Goal: Task Accomplishment & Management: Complete application form

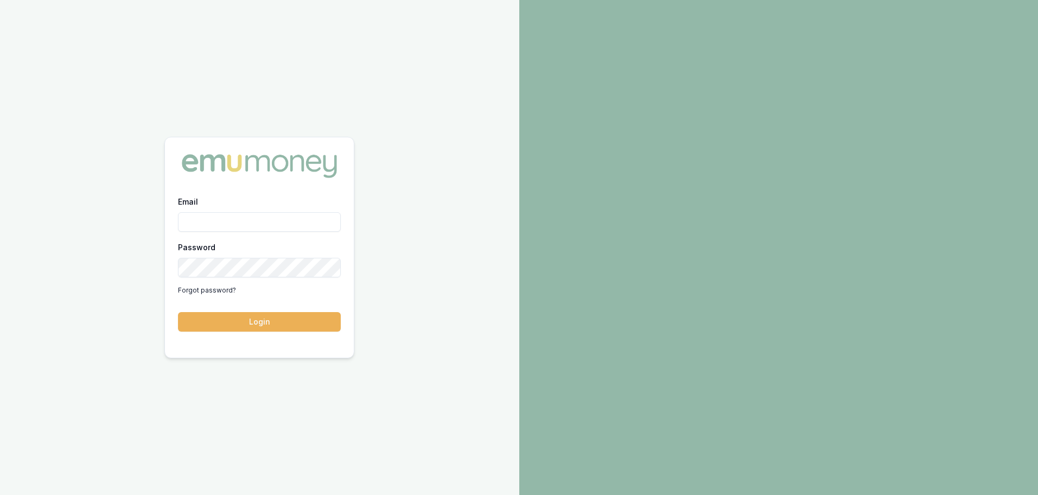
click at [205, 234] on div "Email Password Forgot password?" at bounding box center [259, 247] width 163 height 104
click at [215, 224] on input "Email" at bounding box center [259, 222] width 163 height 20
type input "paul@whoneedsleads.com.au"
click at [178, 312] on button "Login" at bounding box center [259, 322] width 163 height 20
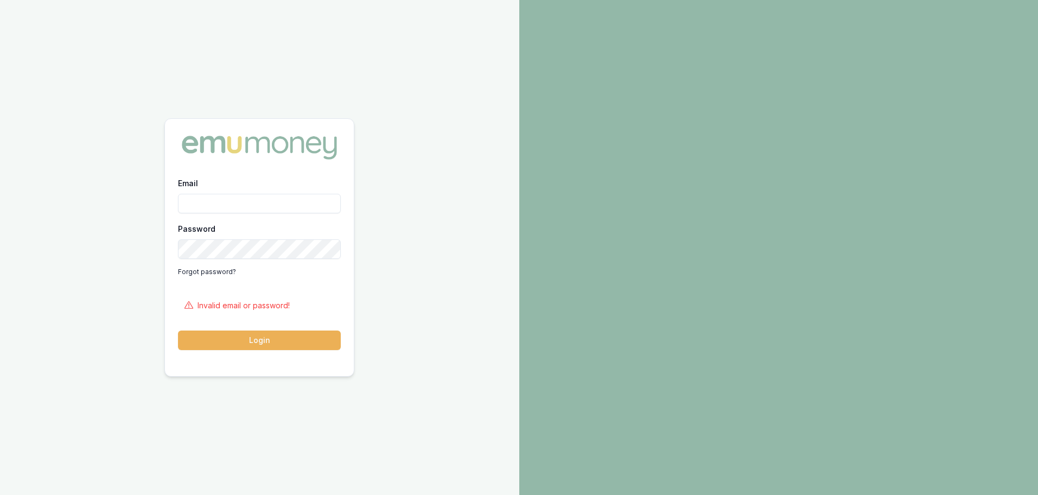
click at [239, 211] on input "Email" at bounding box center [259, 204] width 163 height 20
type input "paul@whoneedsleads.com.au"
click at [178, 331] on button "Login" at bounding box center [259, 341] width 163 height 20
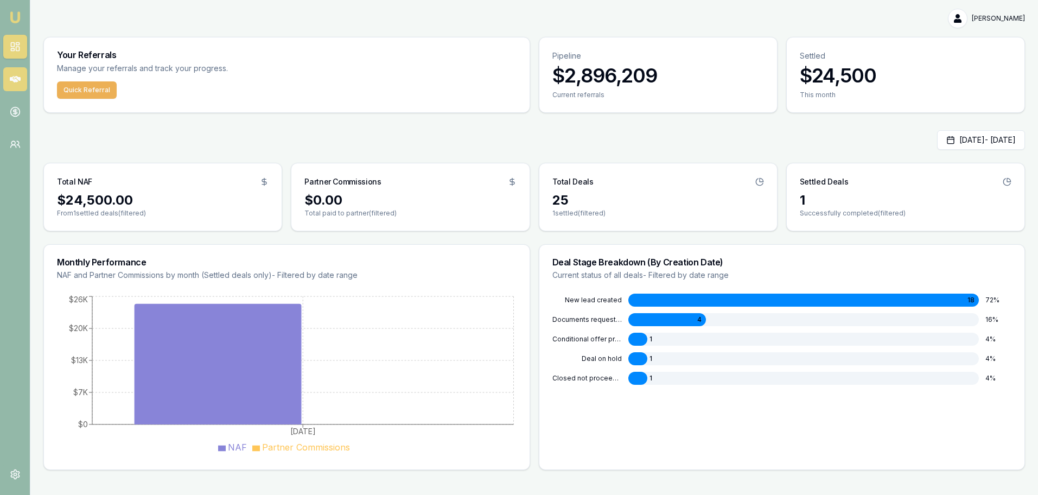
click at [20, 85] on link at bounding box center [15, 79] width 24 height 24
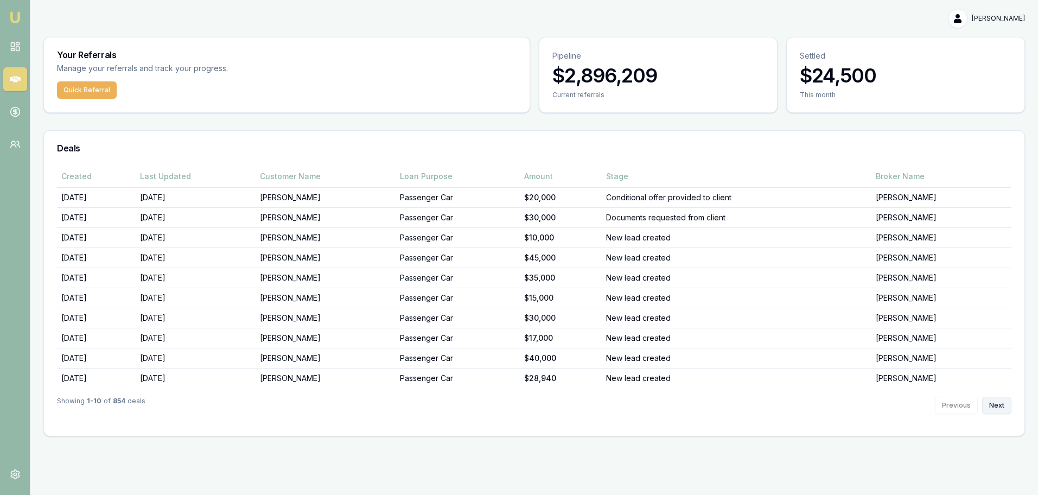
click at [995, 408] on button "Next" at bounding box center [996, 405] width 29 height 17
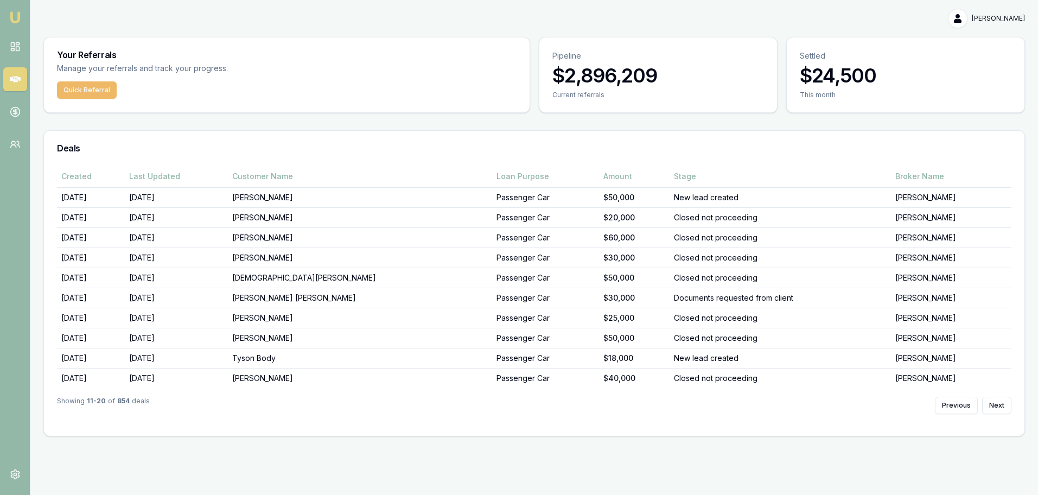
click at [96, 88] on button "Quick Referral" at bounding box center [87, 89] width 60 height 17
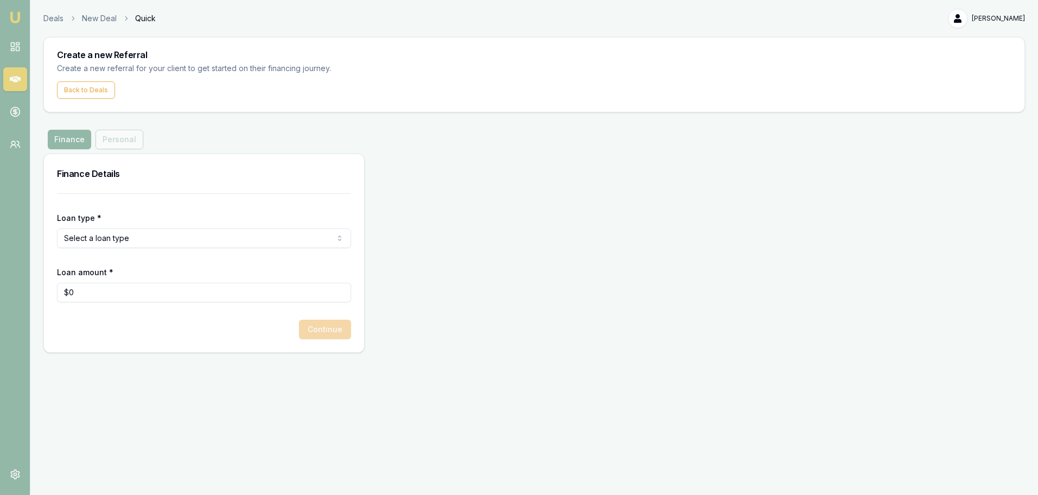
click at [113, 240] on html "Emu Money Deals New Deal Quick [PERSON_NAME] Toggle Menu Create a new Referral …" at bounding box center [519, 247] width 1038 height 495
select select "CONSUMER_ASSET"
drag, startPoint x: 131, startPoint y: 282, endPoint x: 138, endPoint y: 281, distance: 7.1
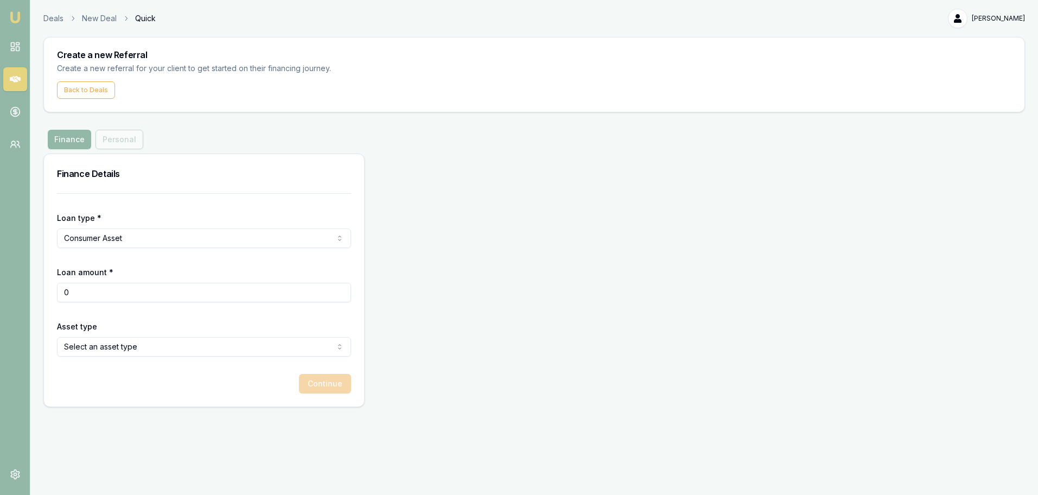
drag, startPoint x: 131, startPoint y: 293, endPoint x: 125, endPoint y: 293, distance: 6.5
click at [131, 293] on input "0" at bounding box center [204, 293] width 294 height 20
type input "0"
type input "$10,000"
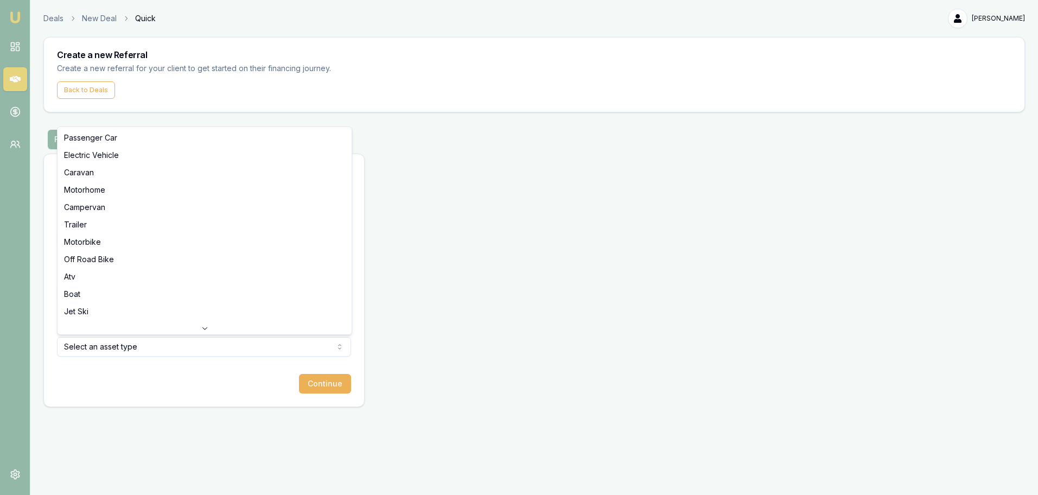
click at [209, 346] on html "Emu Money Deals New Deal Quick [PERSON_NAME] Toggle Menu Create a new Referral …" at bounding box center [519, 247] width 1038 height 495
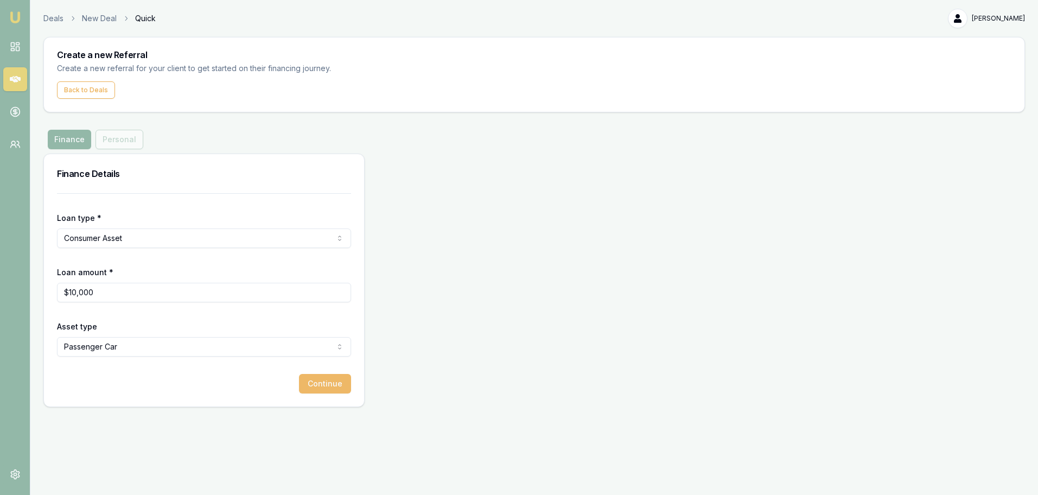
click at [334, 385] on button "Continue" at bounding box center [325, 384] width 52 height 20
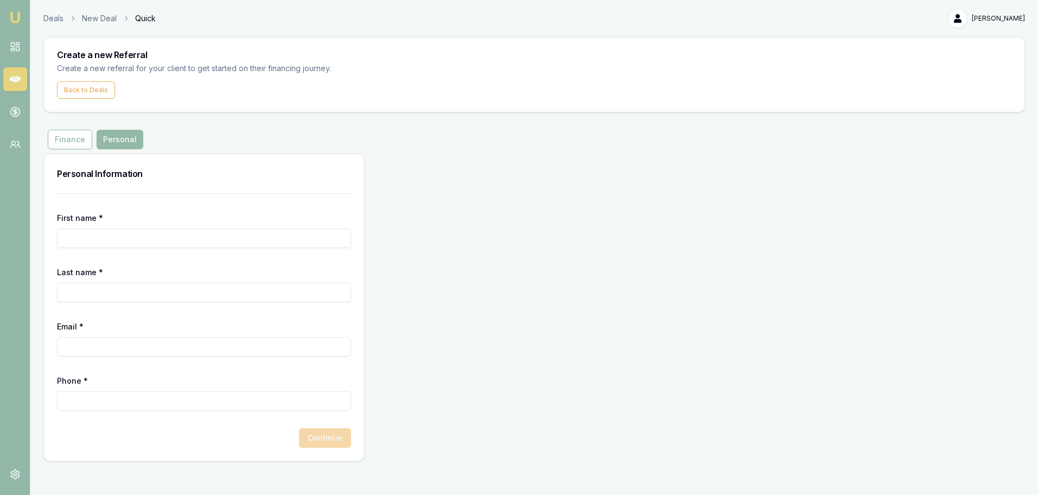
click at [135, 238] on input "First name *" at bounding box center [204, 238] width 294 height 20
type input "Pat"
type input "[PERSON_NAME]"
click at [126, 352] on input "Email *" at bounding box center [204, 347] width 294 height 20
type input "[EMAIL_ADDRESS][DOMAIN_NAME]"
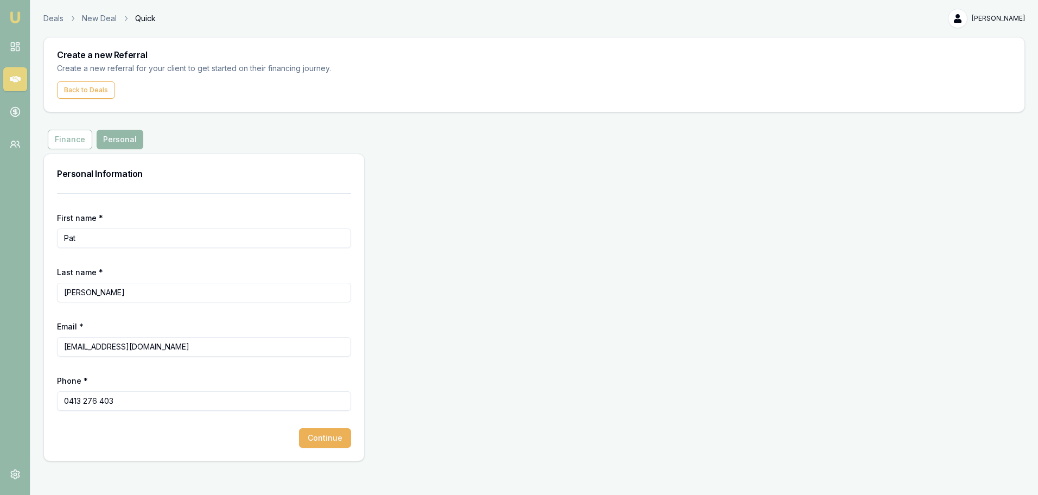
drag, startPoint x: 109, startPoint y: 400, endPoint x: 46, endPoint y: 398, distance: 63.5
click at [45, 399] on div "First name * [PERSON_NAME] Last name * [PERSON_NAME] Email * [EMAIL_ADDRESS][DO…" at bounding box center [204, 327] width 320 height 268
drag, startPoint x: 205, startPoint y: 346, endPoint x: 41, endPoint y: 335, distance: 164.8
click at [45, 335] on div "First name * [PERSON_NAME] Last name * [PERSON_NAME] Email * [EMAIL_ADDRESS][DO…" at bounding box center [204, 327] width 320 height 268
drag, startPoint x: 127, startPoint y: 402, endPoint x: 34, endPoint y: 396, distance: 93.6
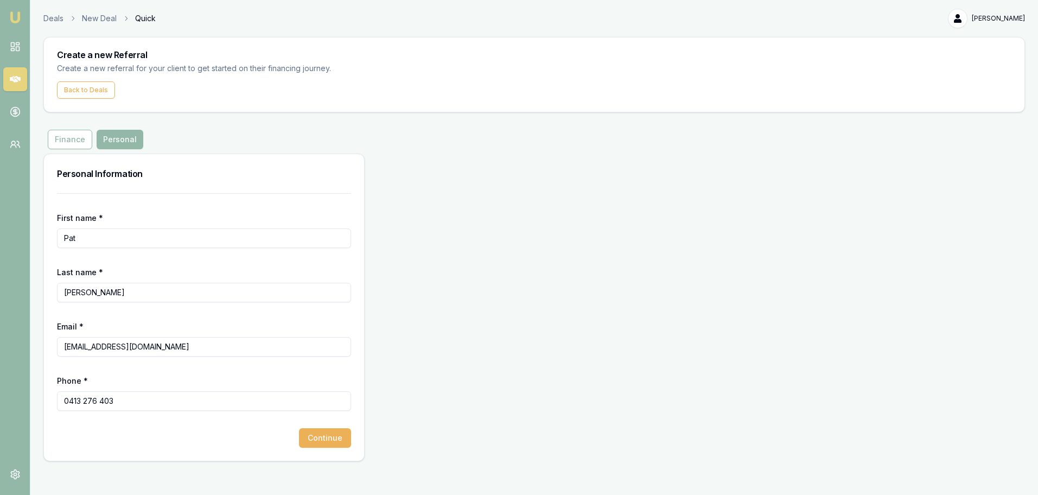
click at [0, 388] on html "Emu Money Deals New Deal Quick [PERSON_NAME] Toggle Menu Create a new Referral …" at bounding box center [519, 247] width 1038 height 495
paste input "72"
type input "072"
drag, startPoint x: 97, startPoint y: 404, endPoint x: 12, endPoint y: 392, distance: 86.0
click at [26, 396] on div "Emu Money Deals New Deal Quick [PERSON_NAME] Toggle Menu Create a new Referral …" at bounding box center [519, 247] width 1038 height 495
